Goal: Check status: Check status

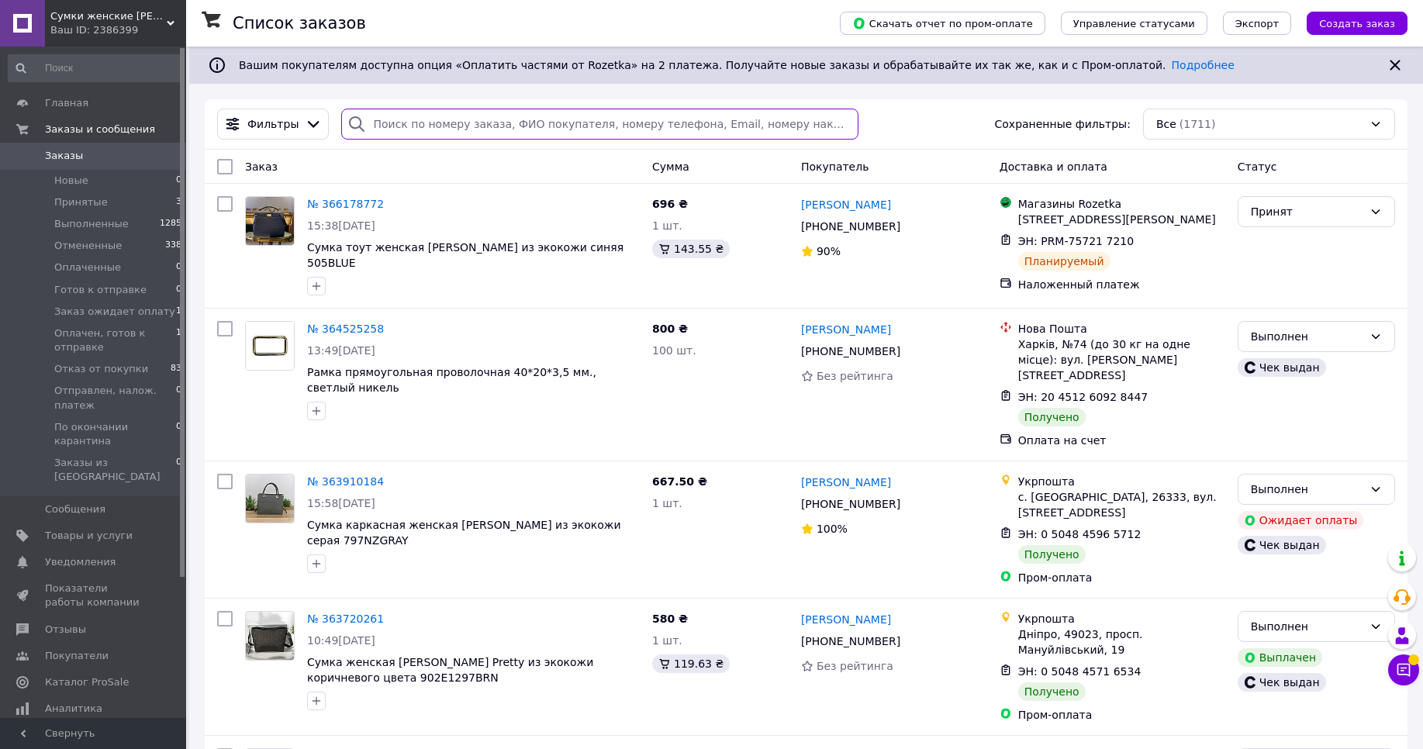
click at [459, 127] on input "search" at bounding box center [599, 124] width 516 height 31
paste input "366178772"
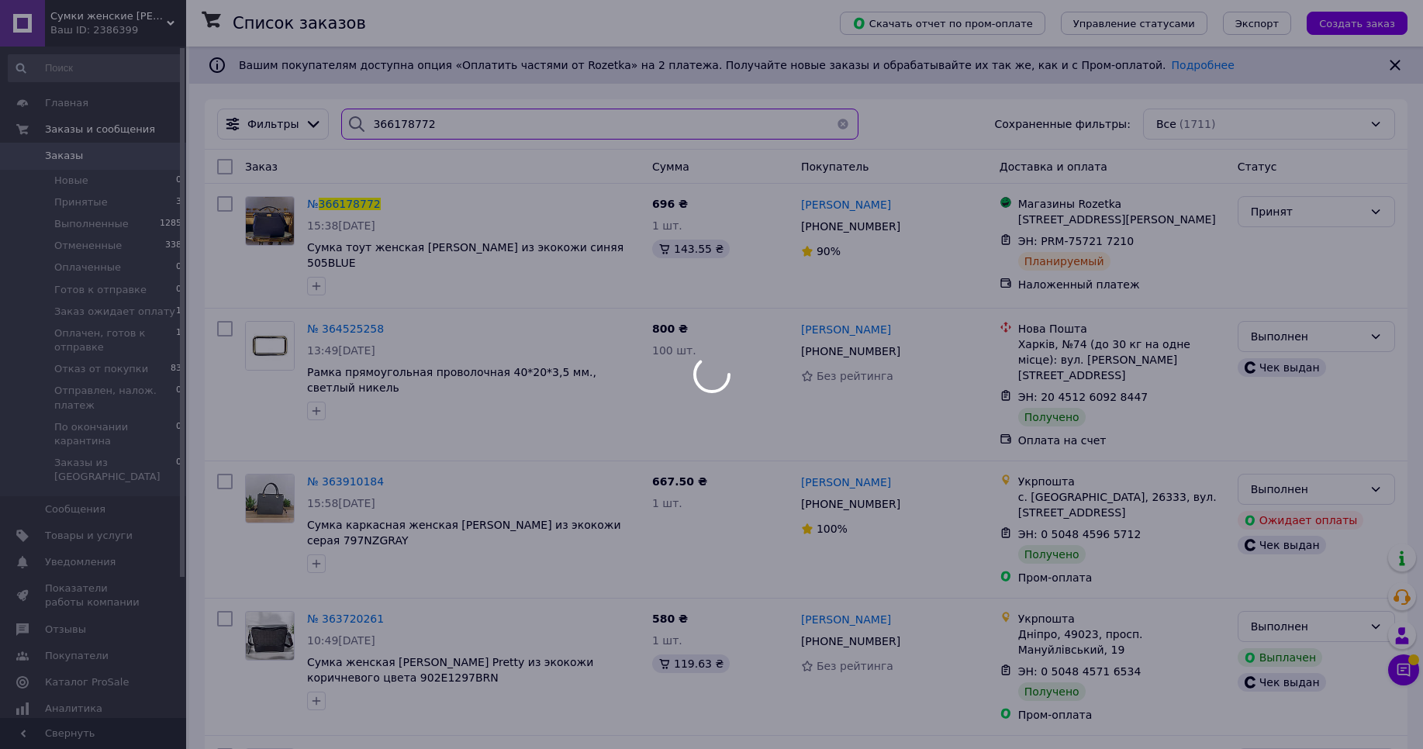
type input "366178772"
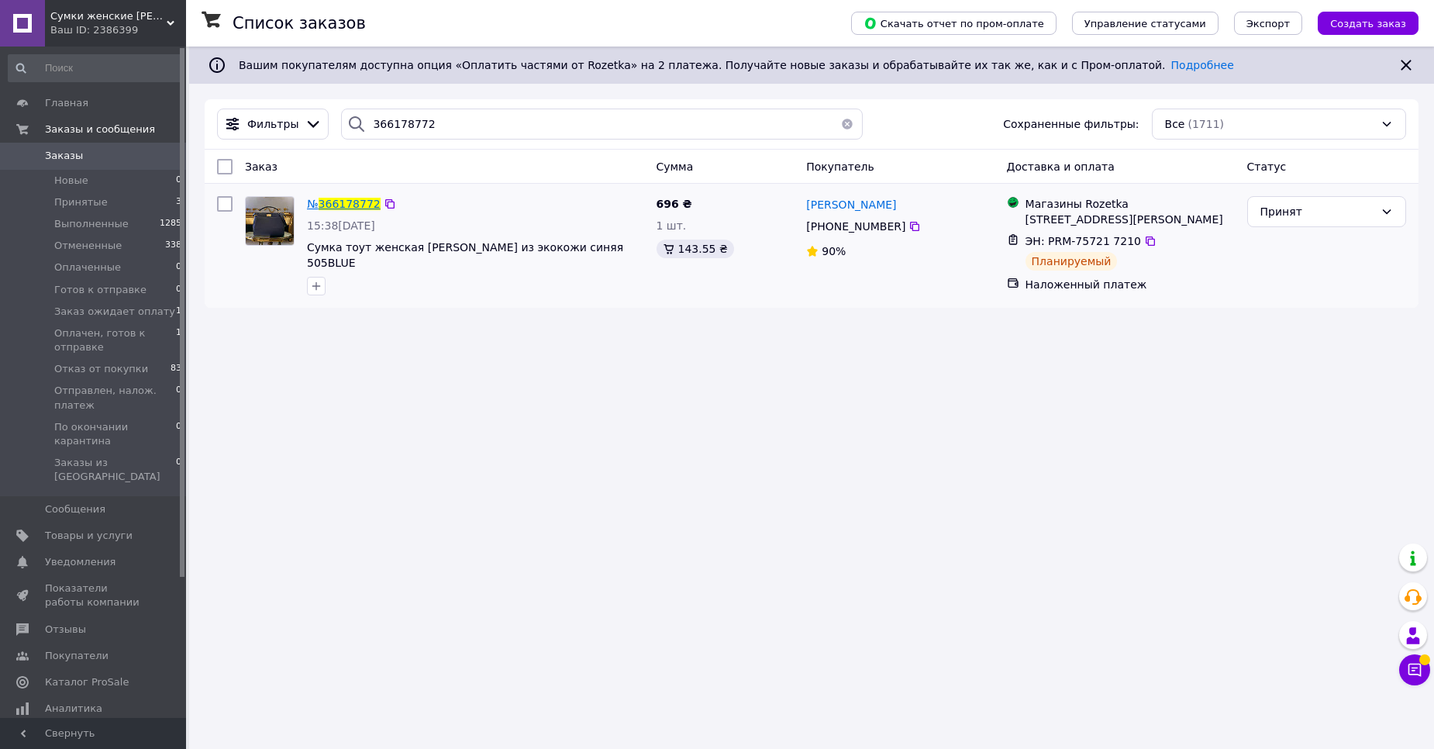
click at [363, 199] on span "366178772" at bounding box center [350, 204] width 62 height 12
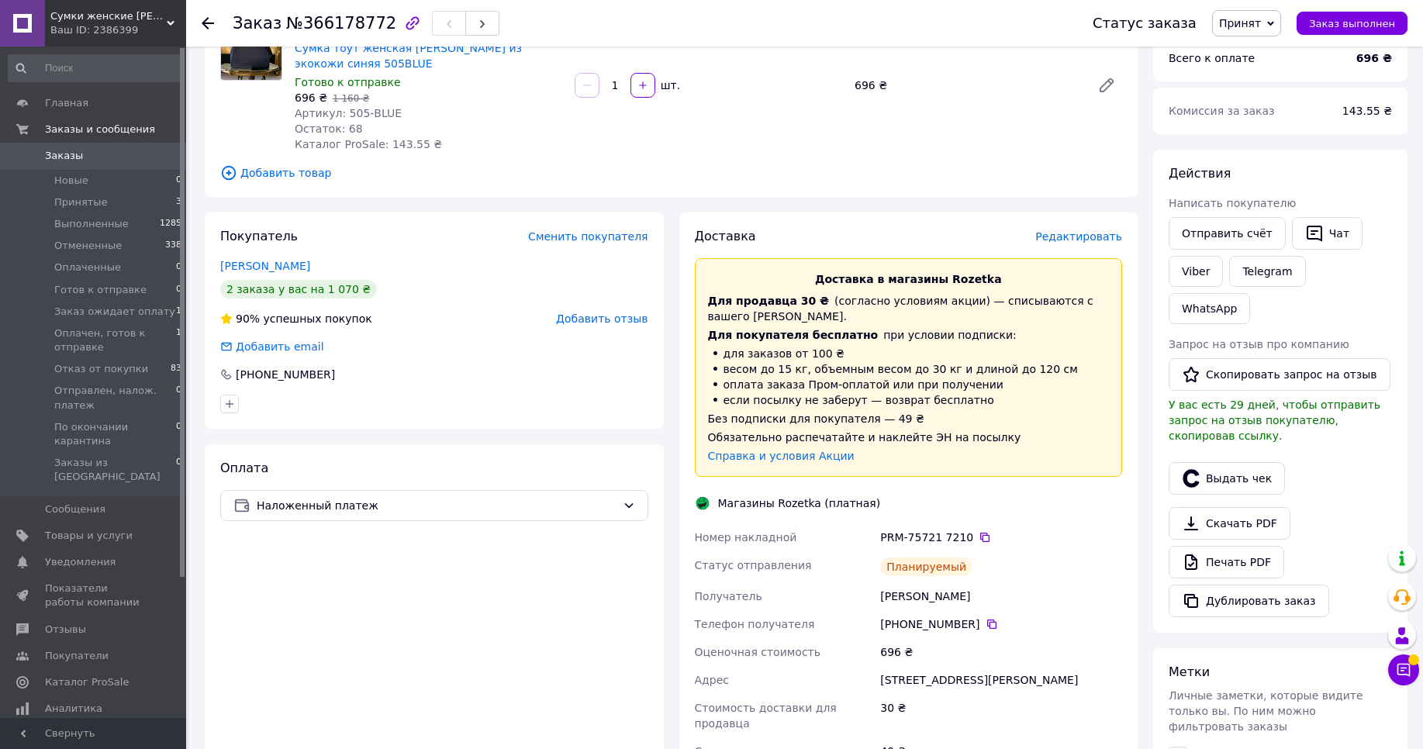
scroll to position [186, 0]
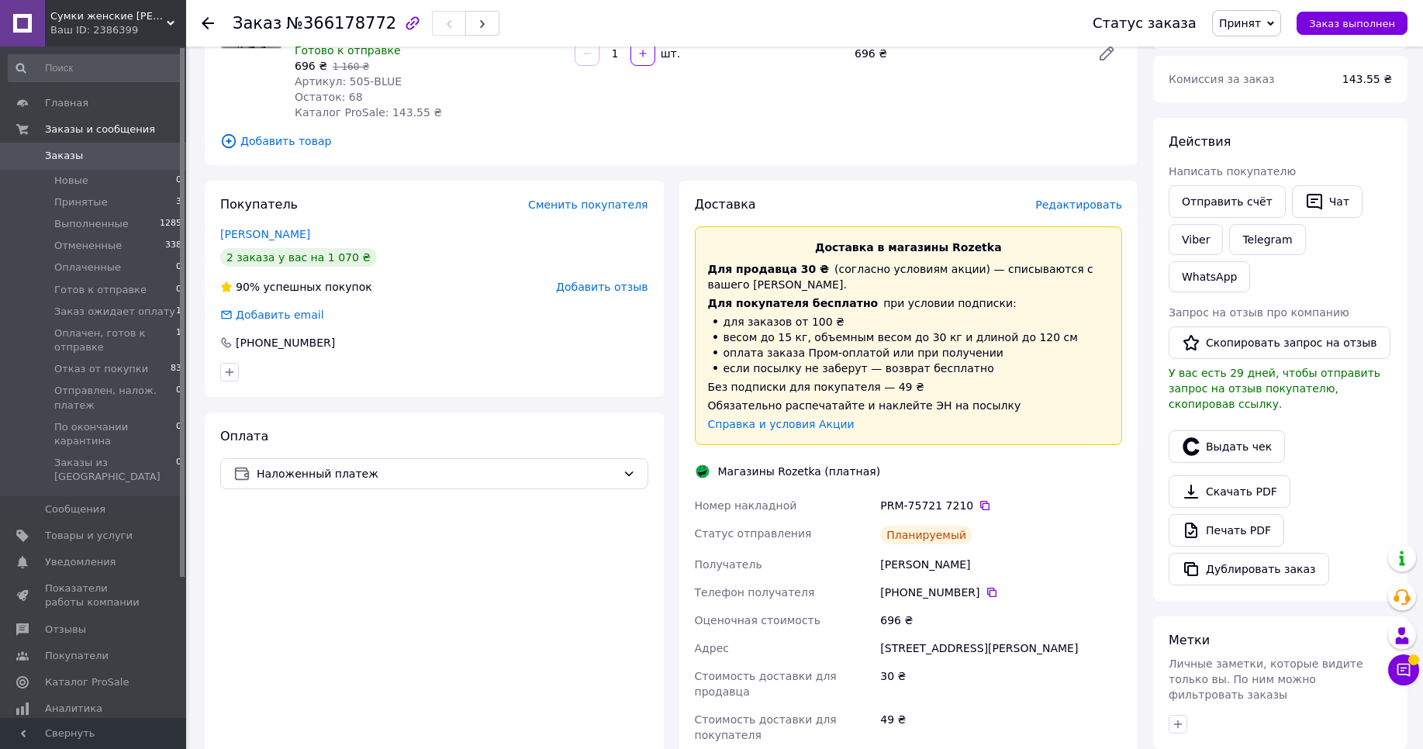
click at [1082, 209] on span "Редактировать" at bounding box center [1078, 204] width 87 height 12
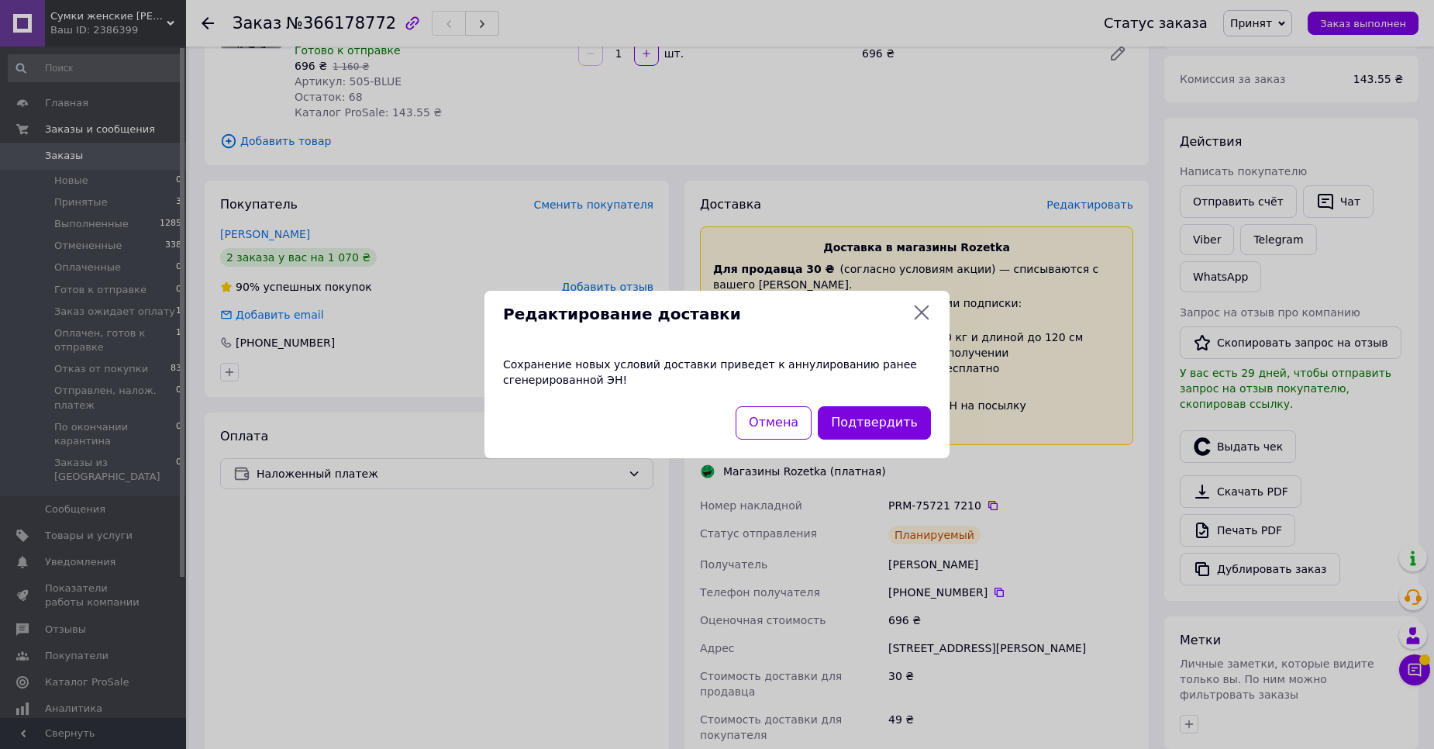
click at [922, 309] on icon at bounding box center [922, 312] width 19 height 19
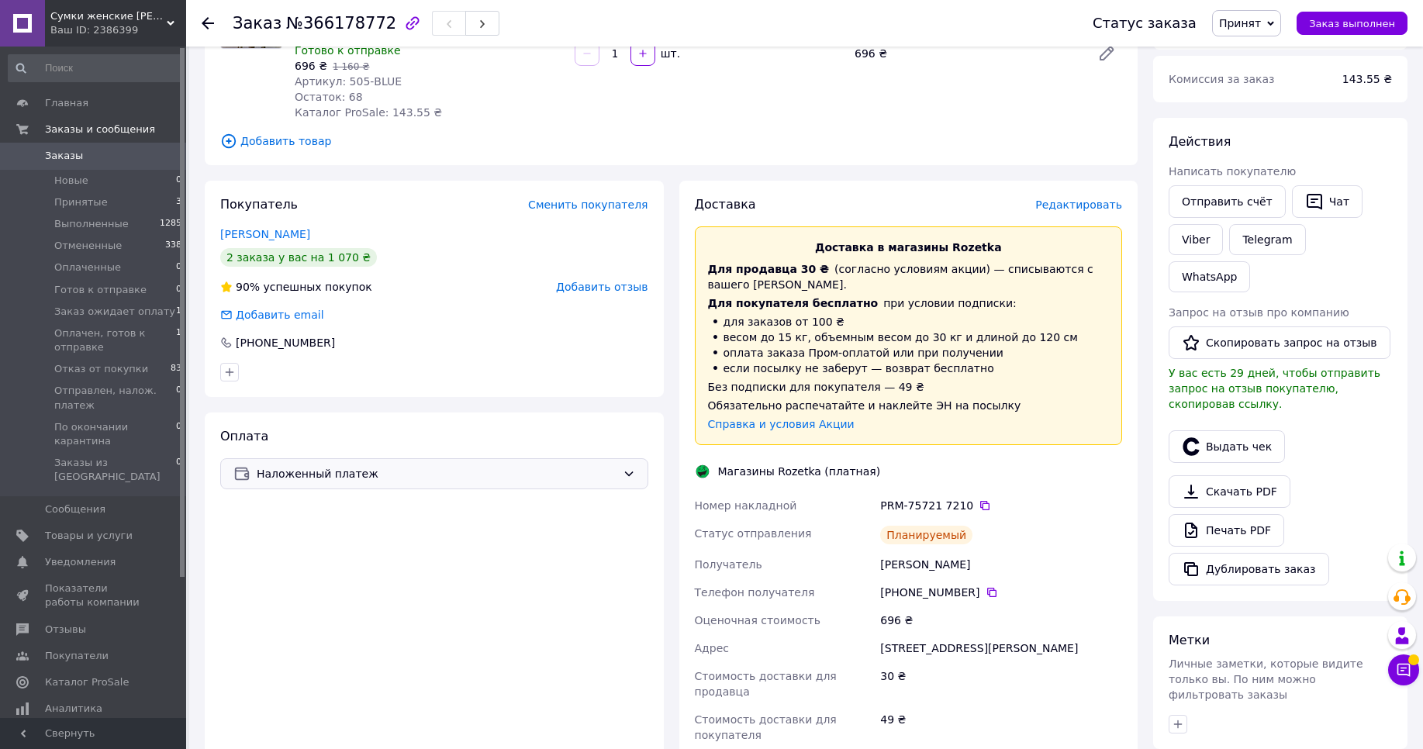
click at [626, 485] on div "Наложенный платеж" at bounding box center [434, 473] width 428 height 31
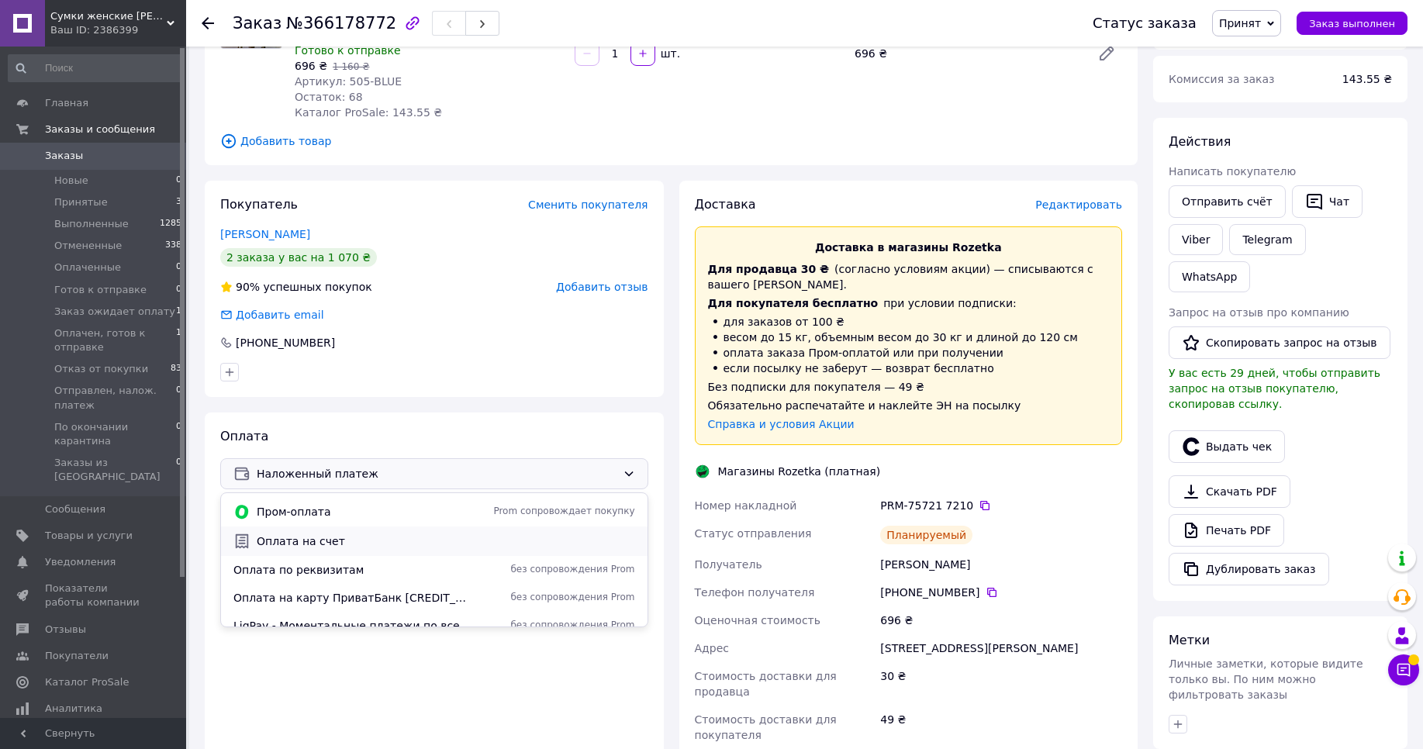
scroll to position [39, 0]
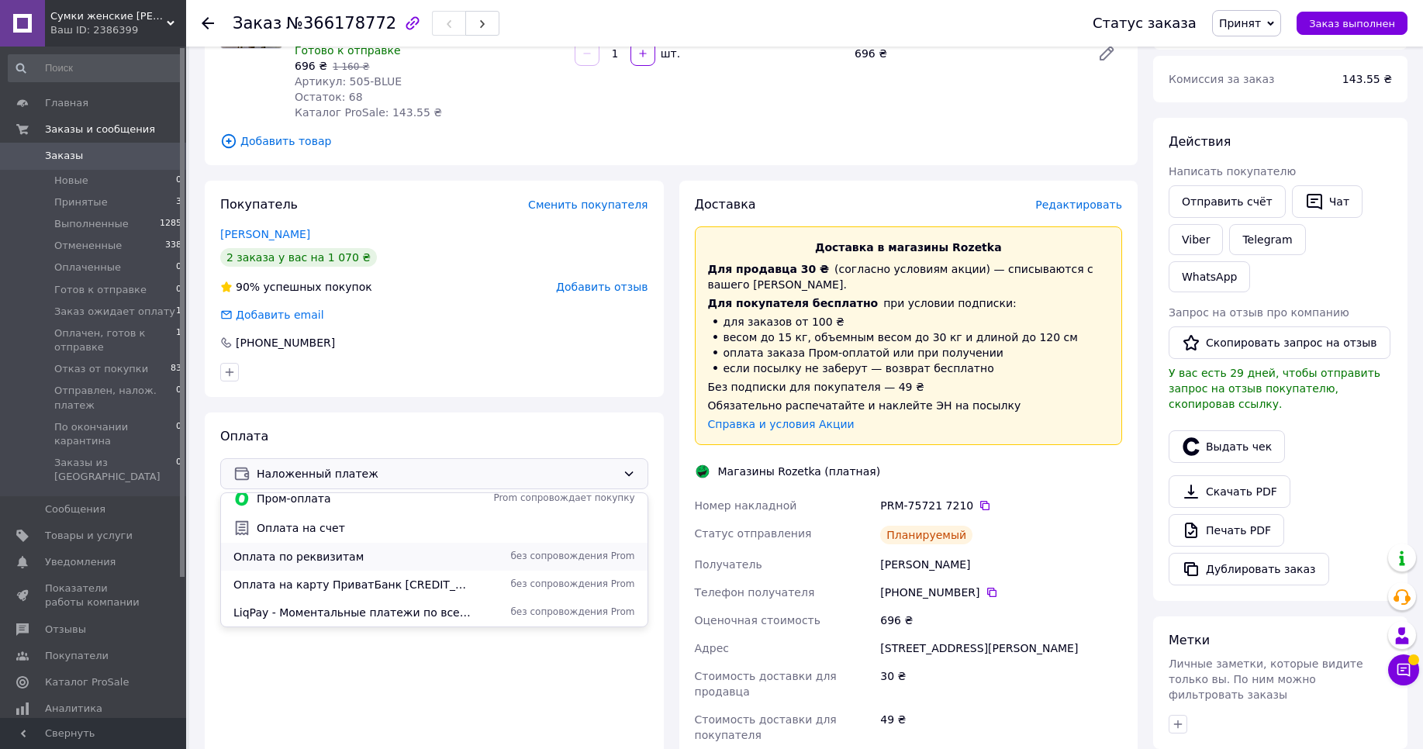
click at [423, 561] on span "Оплата по реквизитам" at bounding box center [352, 557] width 238 height 16
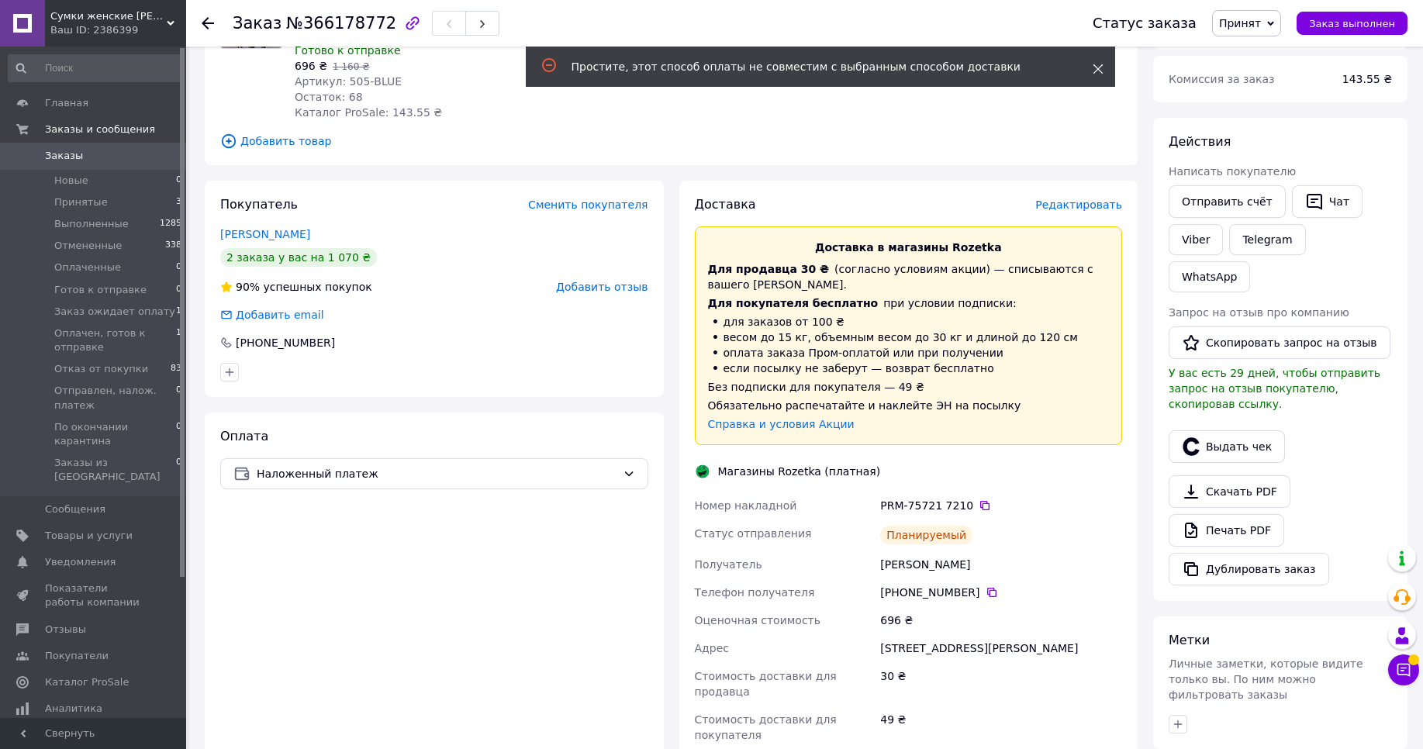
click at [1094, 74] on span at bounding box center [1097, 69] width 11 height 16
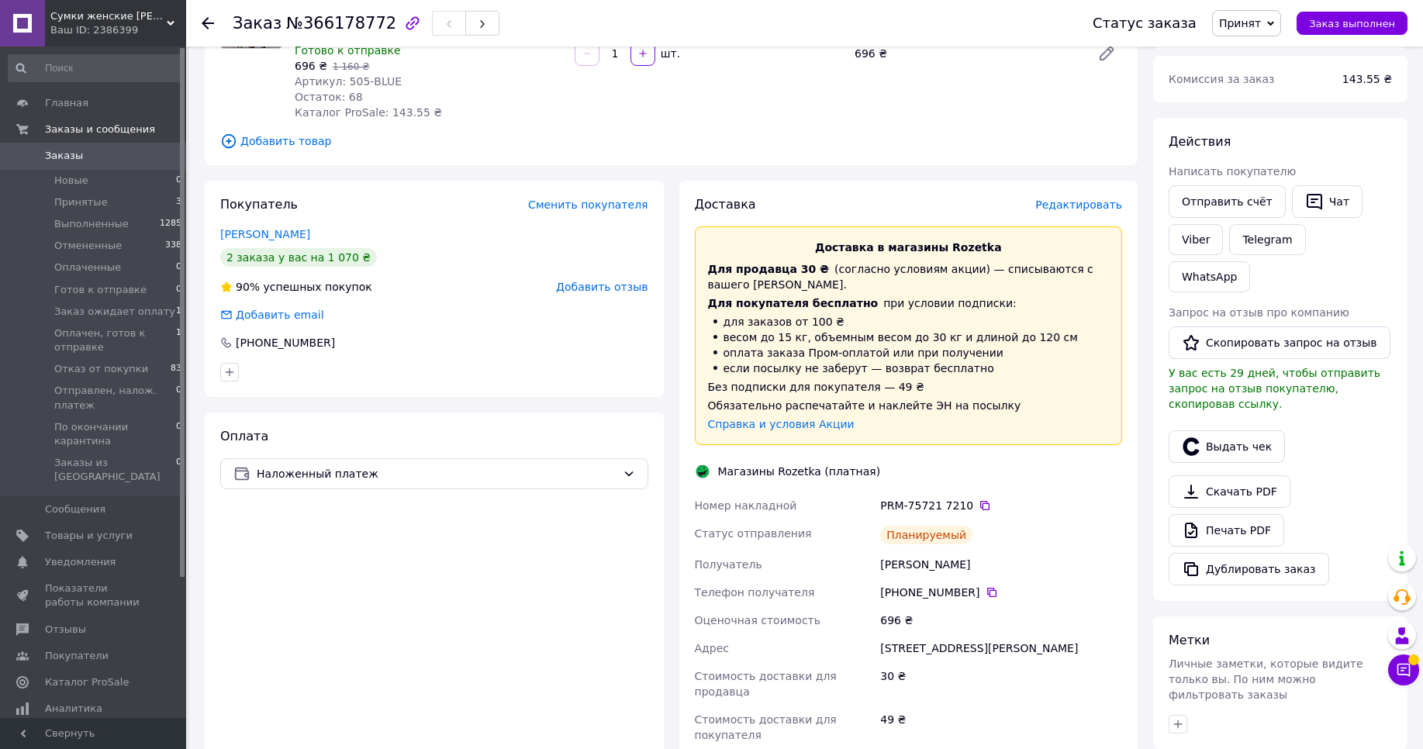
click at [140, 22] on span "Сумки женские [PERSON_NAME]" at bounding box center [108, 16] width 116 height 14
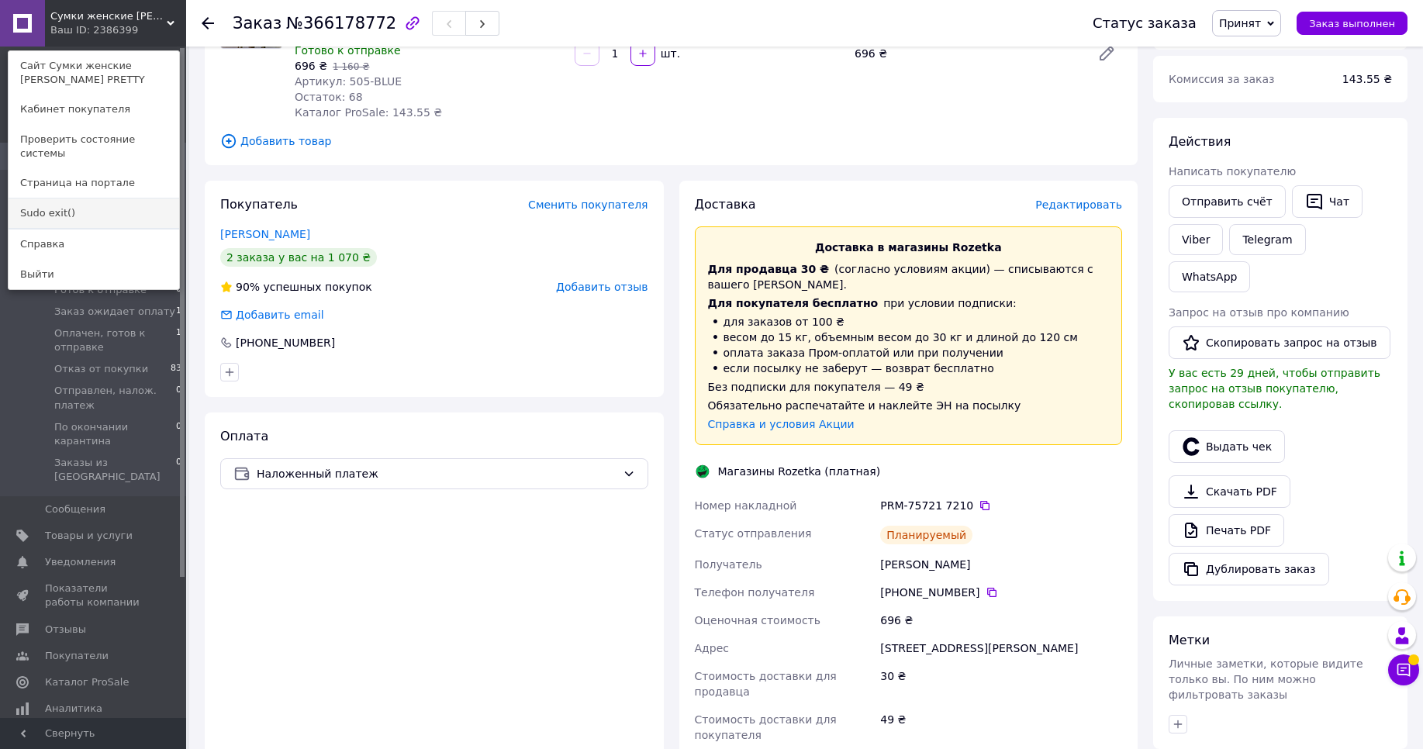
click at [133, 202] on link "Sudo exit()" at bounding box center [94, 212] width 171 height 29
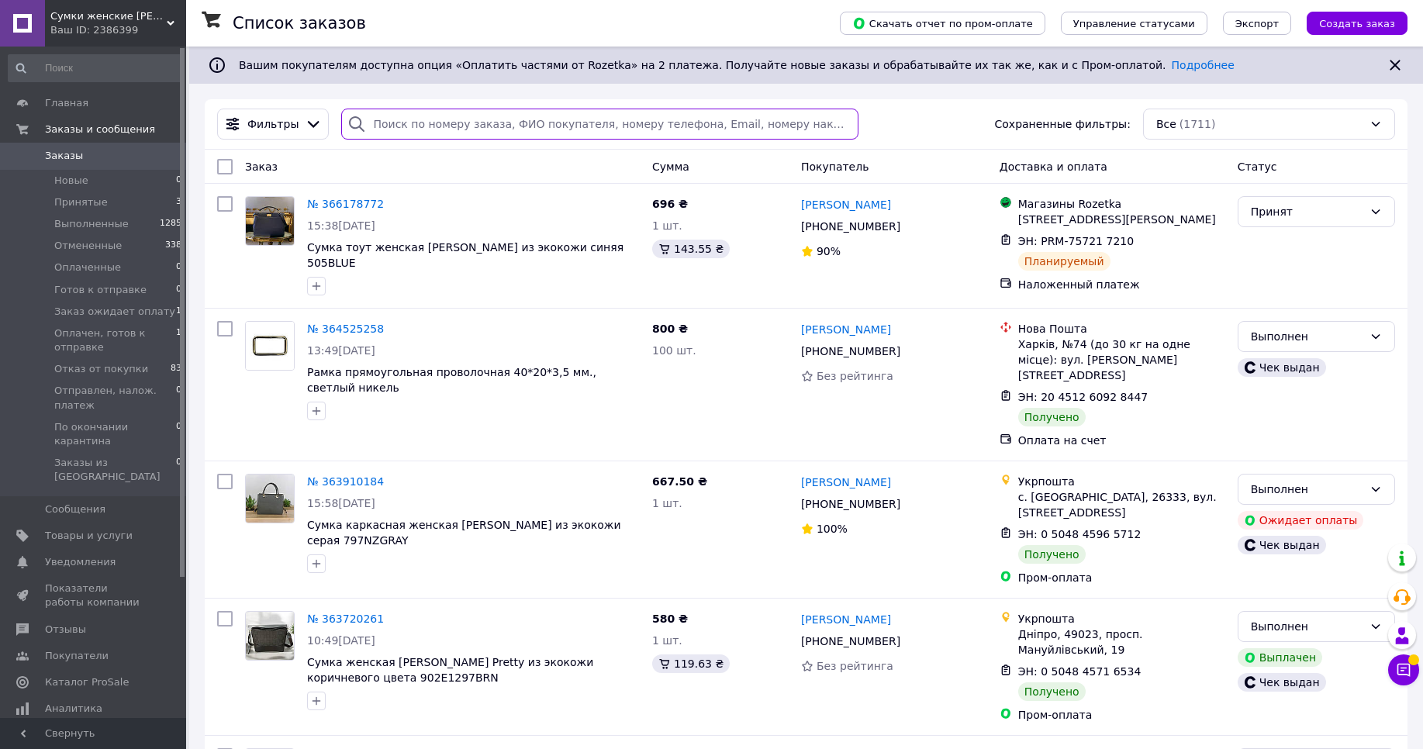
click at [572, 123] on input "search" at bounding box center [599, 124] width 516 height 31
paste input "366178772"
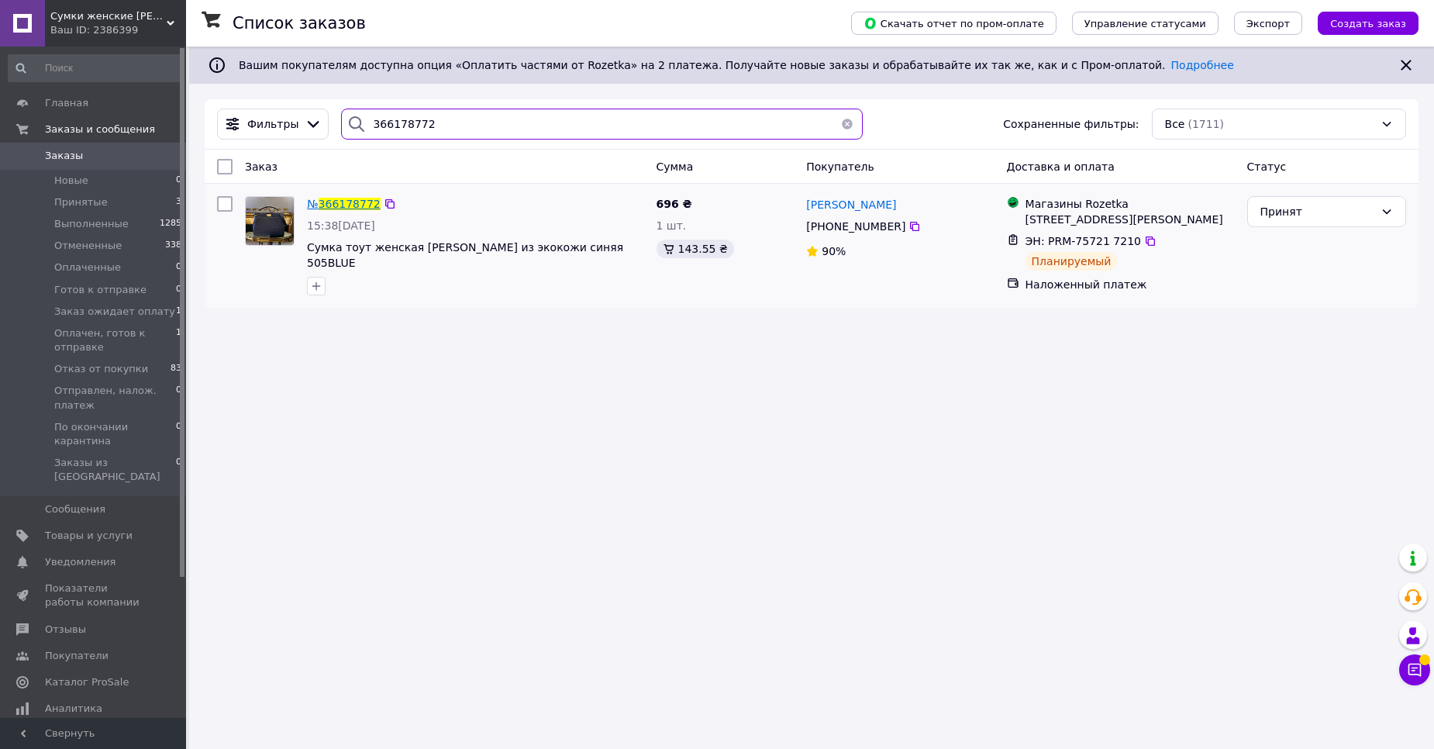
type input "366178772"
click at [347, 204] on span "366178772" at bounding box center [350, 204] width 62 height 12
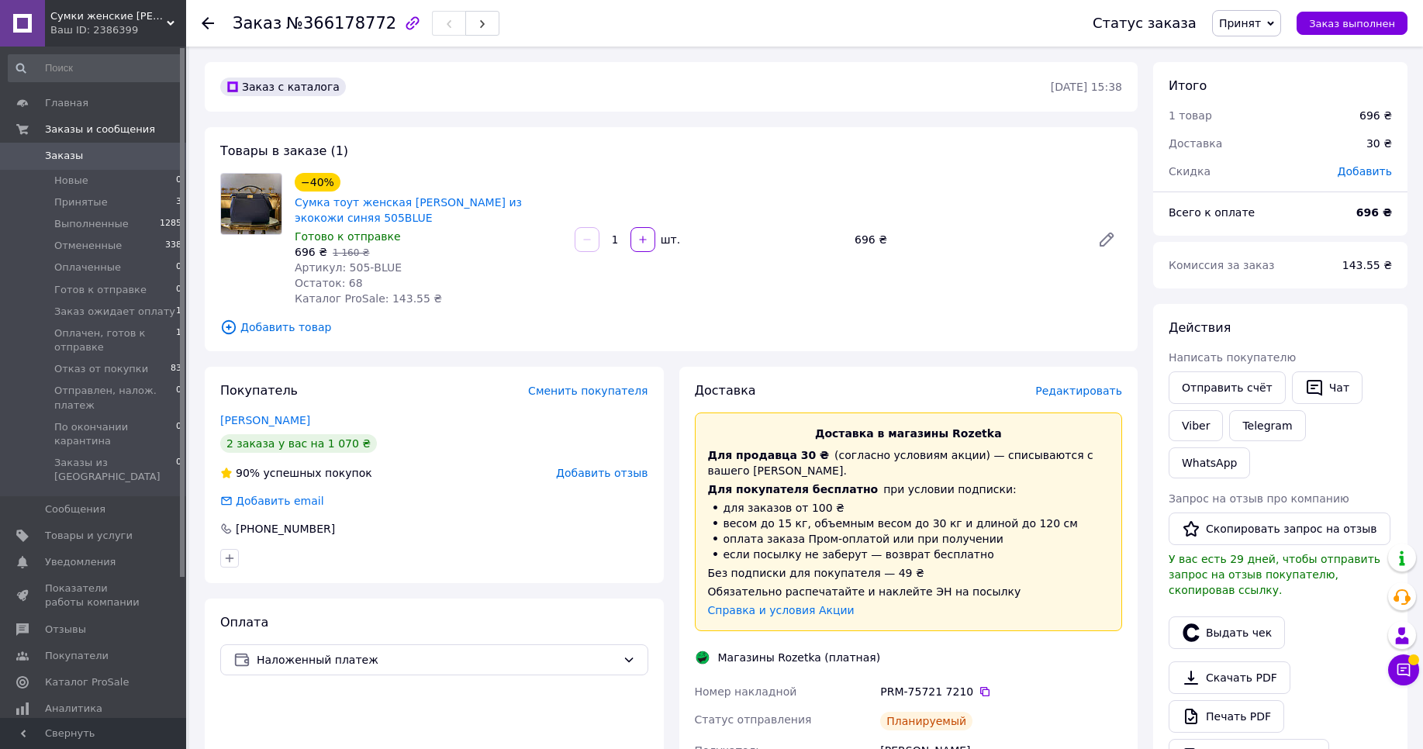
scroll to position [186, 0]
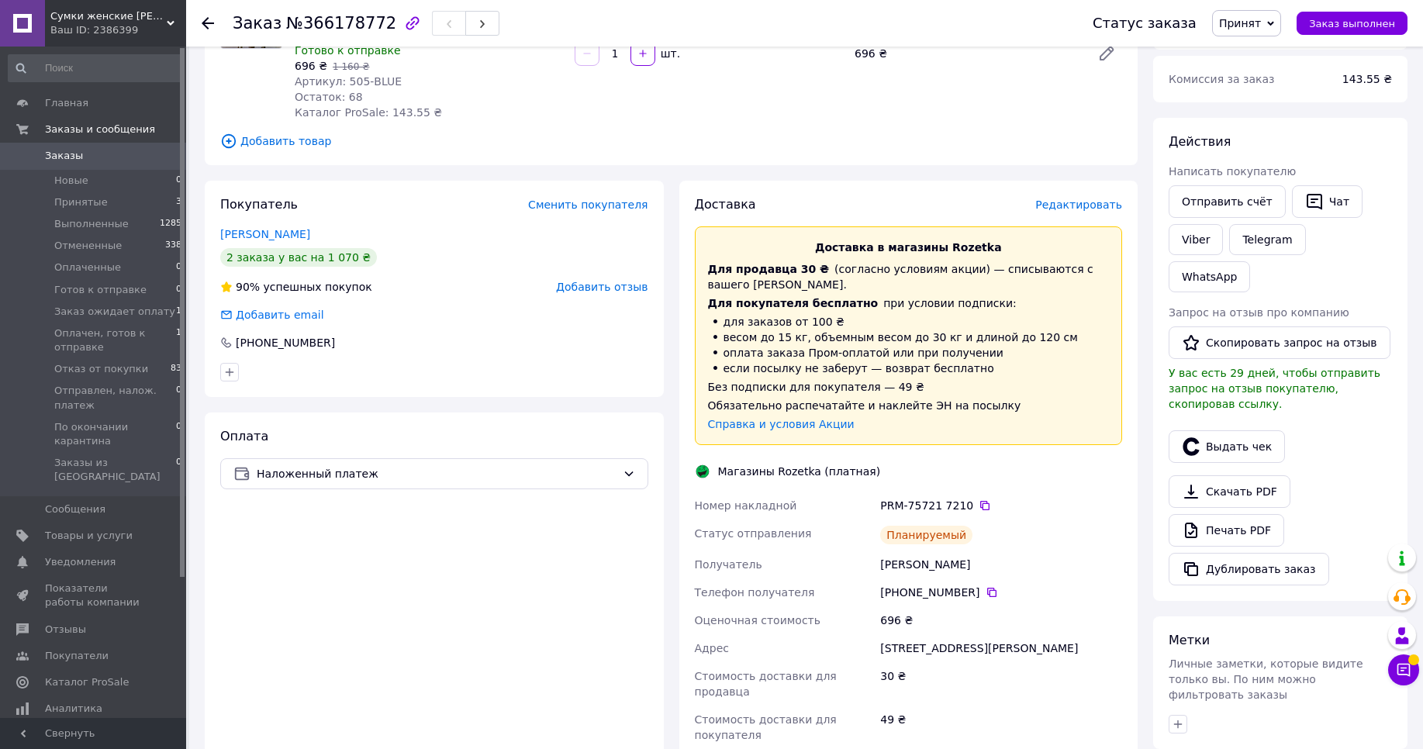
click at [133, 22] on span "Сумки женские [PERSON_NAME]" at bounding box center [108, 16] width 116 height 14
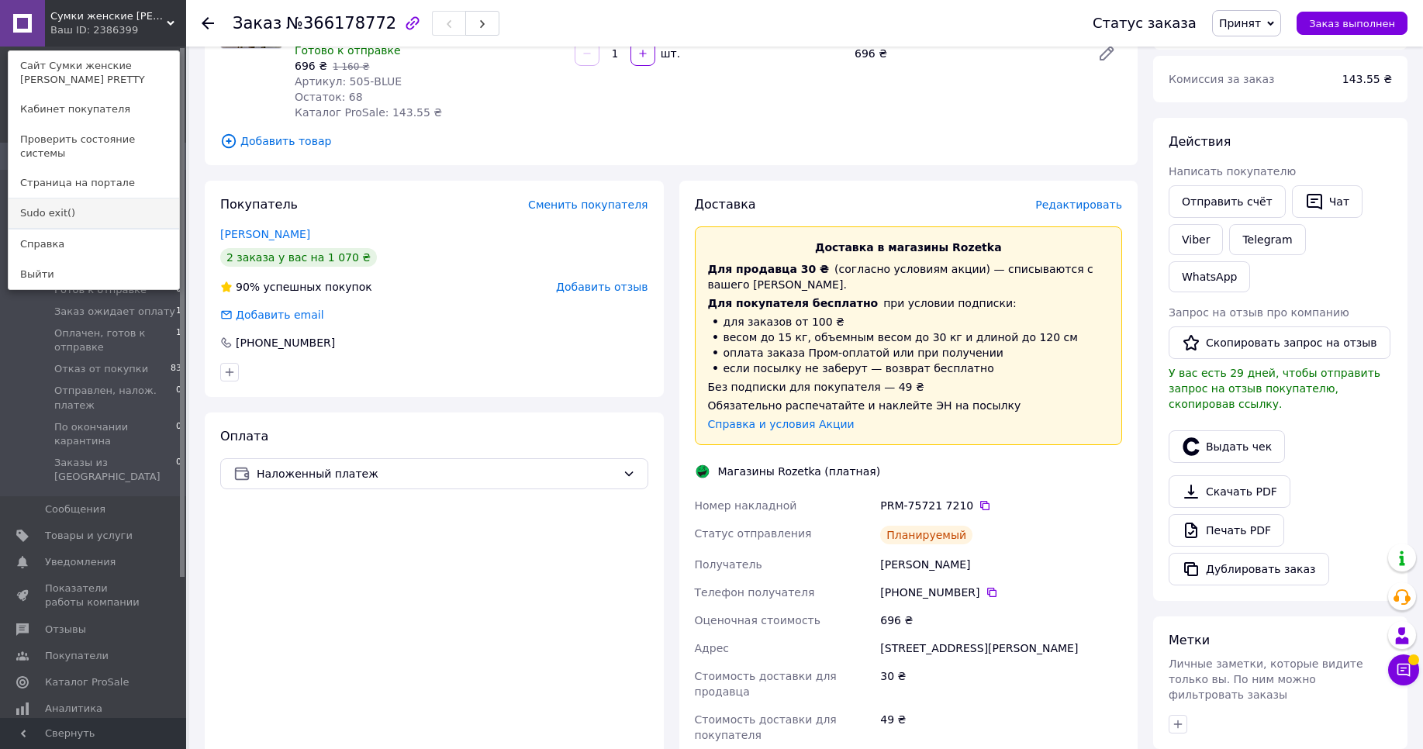
click at [84, 198] on link "Sudo exit()" at bounding box center [94, 212] width 171 height 29
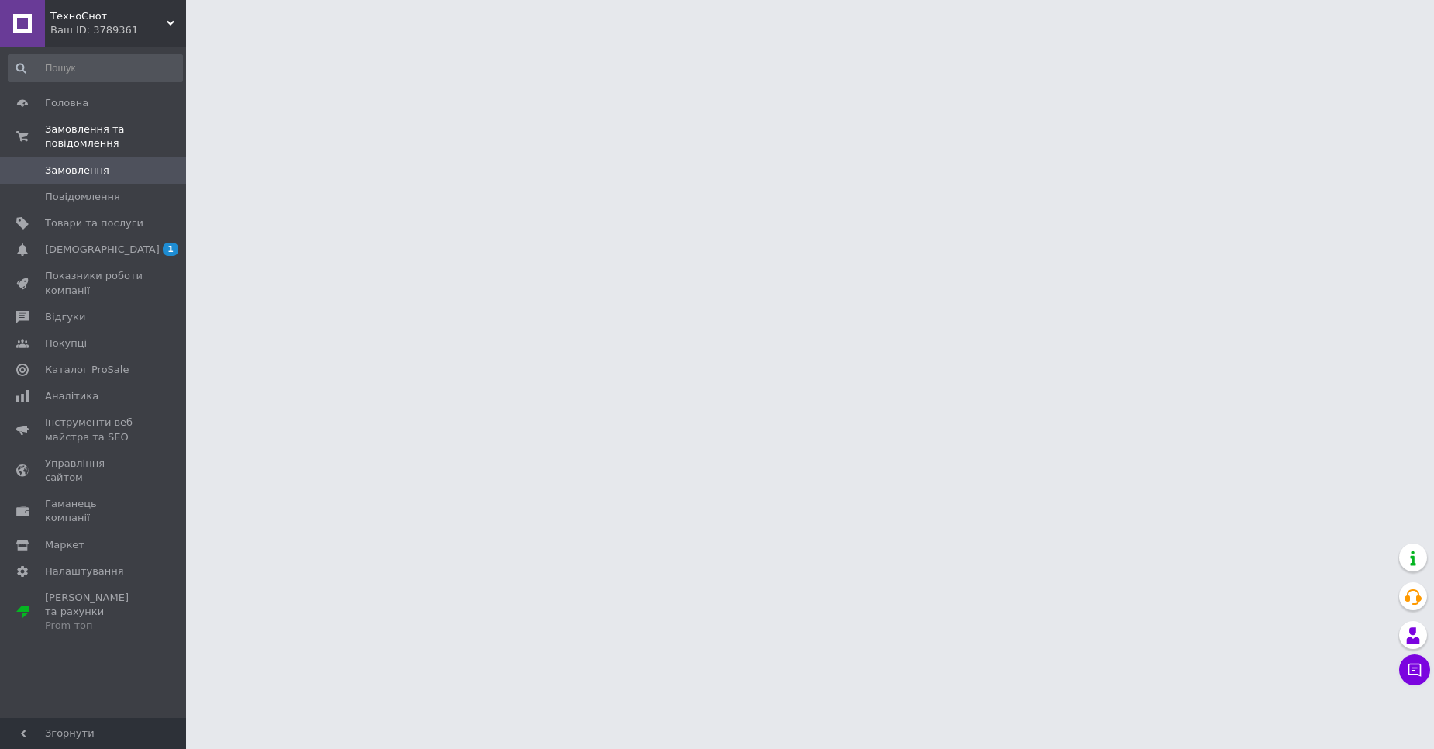
click at [78, 169] on span "Замовлення" at bounding box center [77, 171] width 64 height 14
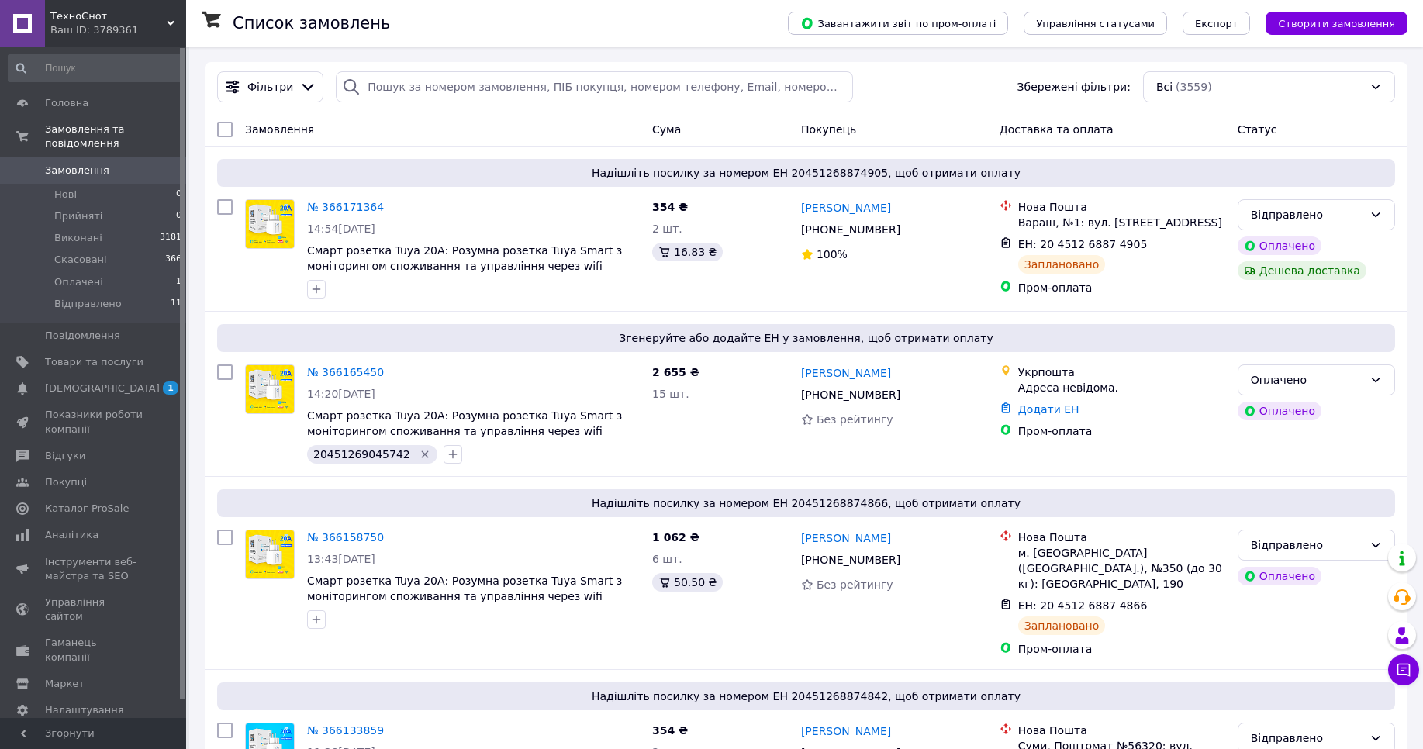
click at [146, 27] on div "Ваш ID: 3789361" at bounding box center [118, 30] width 136 height 14
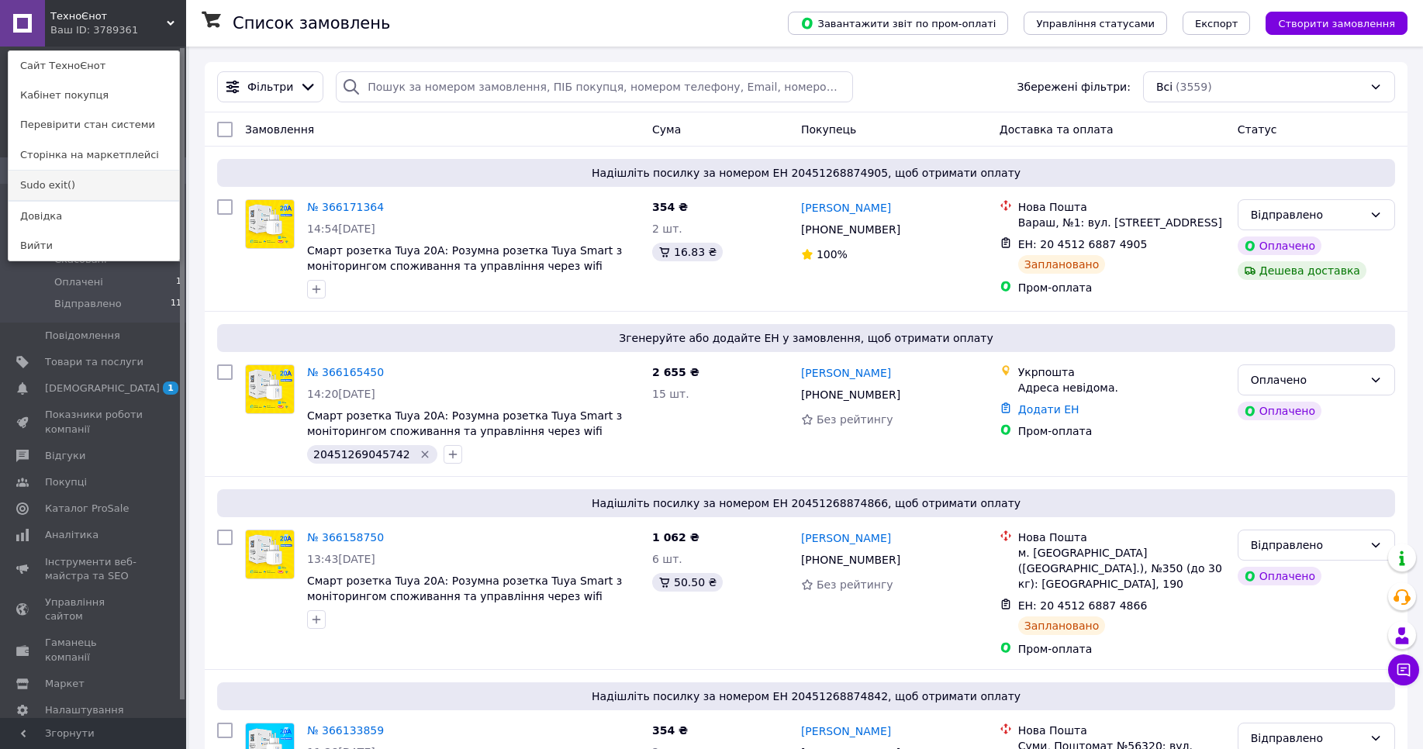
click at [105, 185] on link "Sudo exit()" at bounding box center [94, 185] width 171 height 29
